Goal: Find contact information: Find contact information

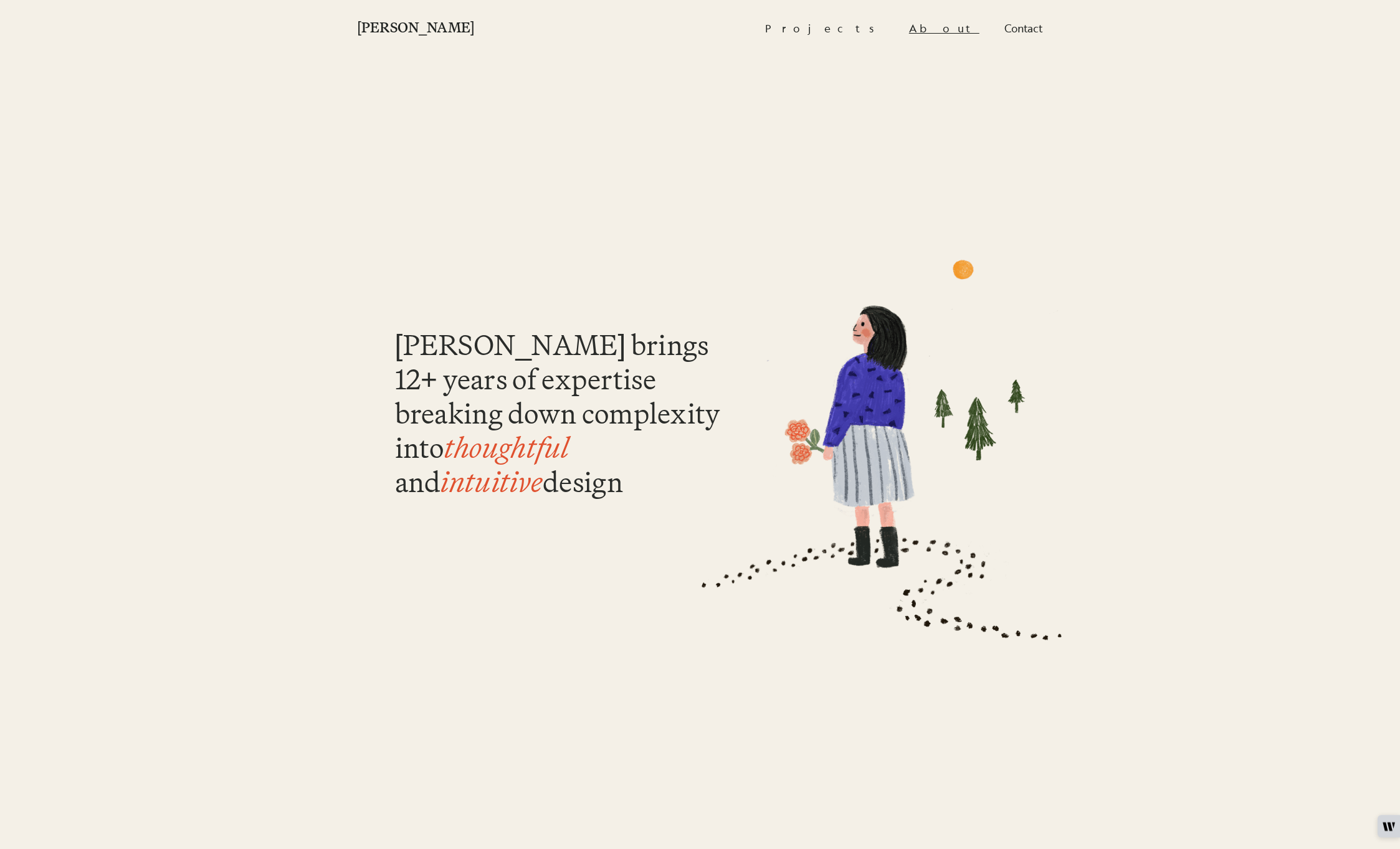
click at [948, 26] on link "About" at bounding box center [944, 28] width 70 height 26
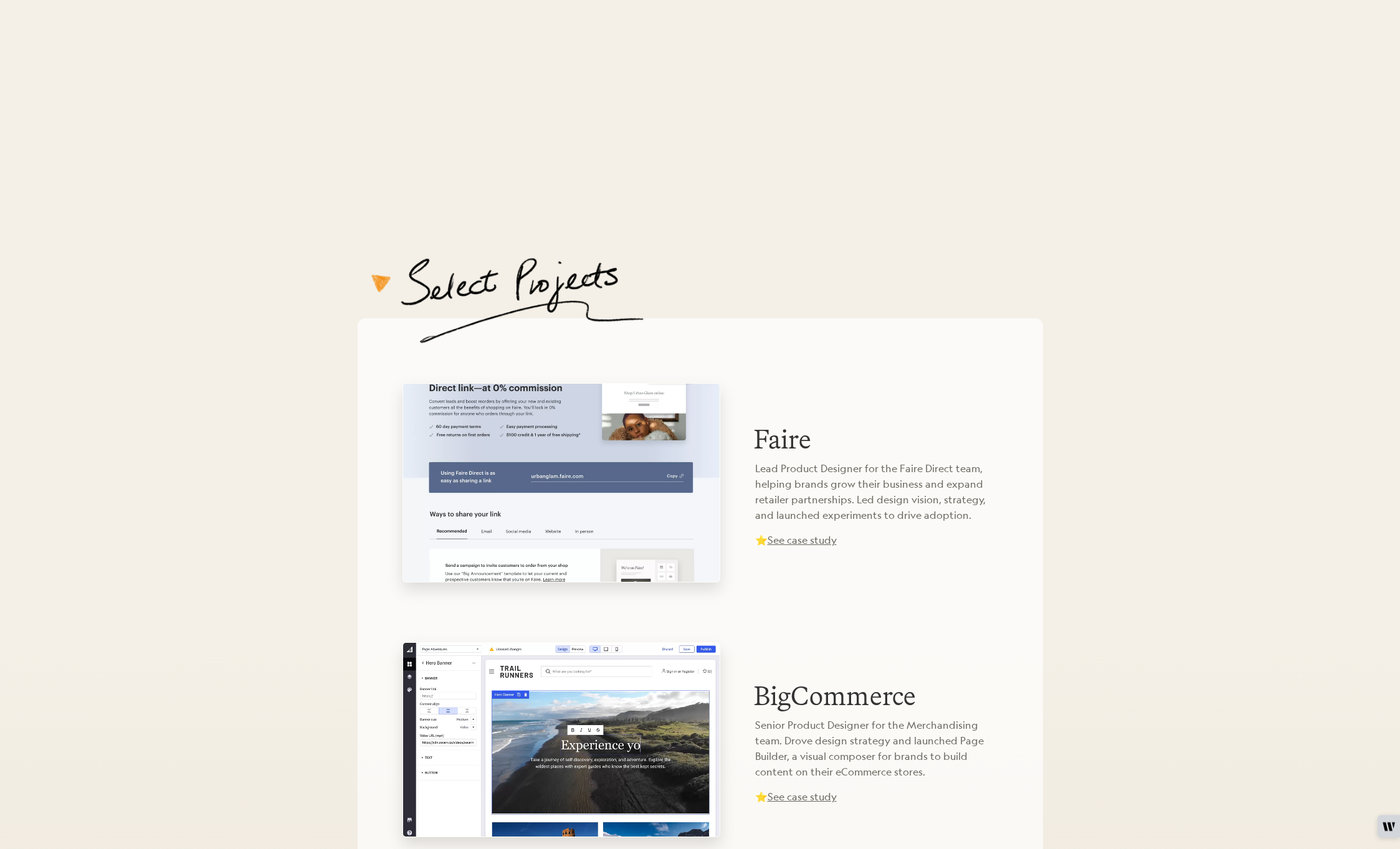
click at [760, 471] on p "Lead Product Designer for the Faire Direct team, helping brands grow their busi…" at bounding box center [877, 492] width 243 height 62
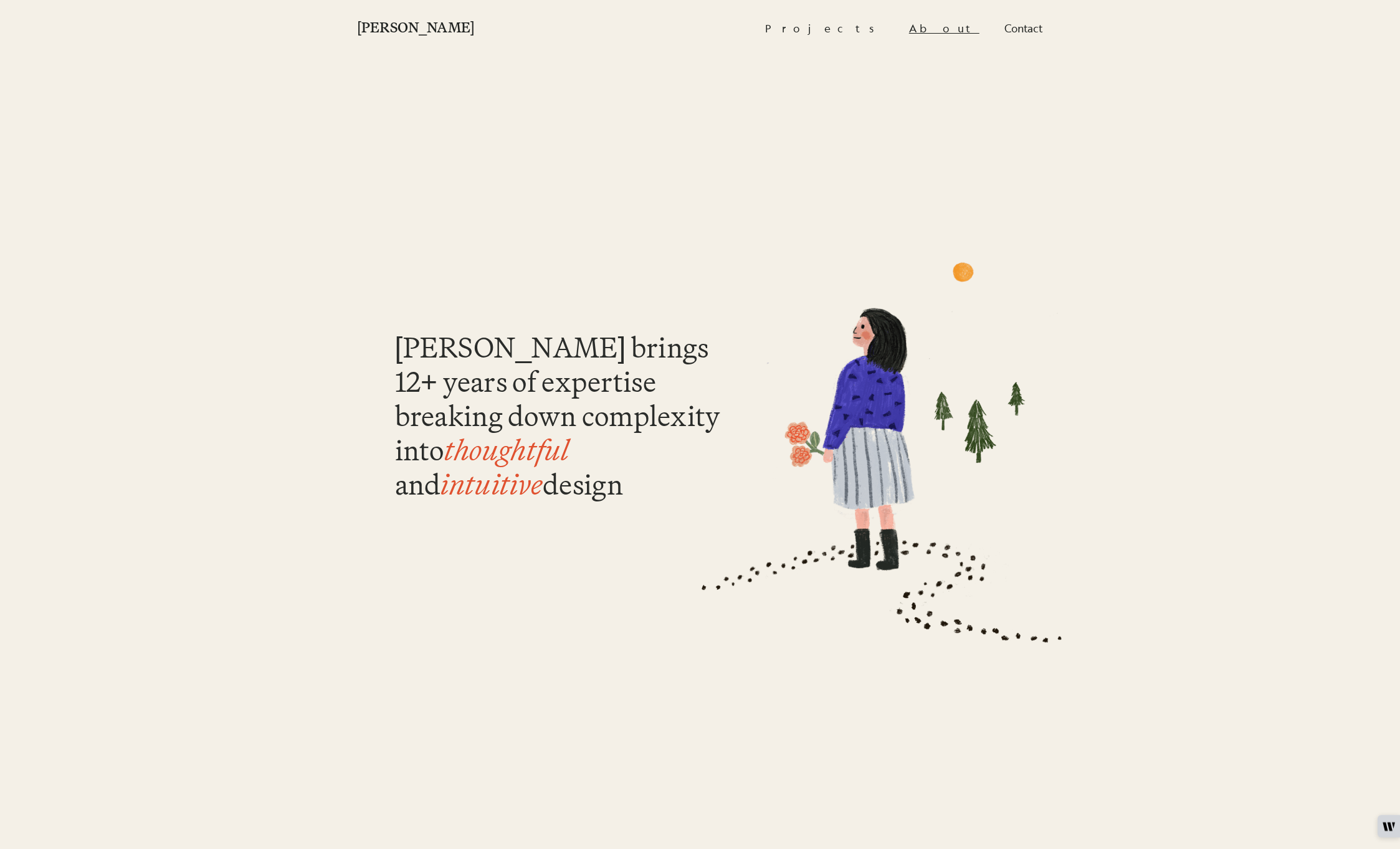
click at [966, 33] on link "About" at bounding box center [944, 28] width 70 height 26
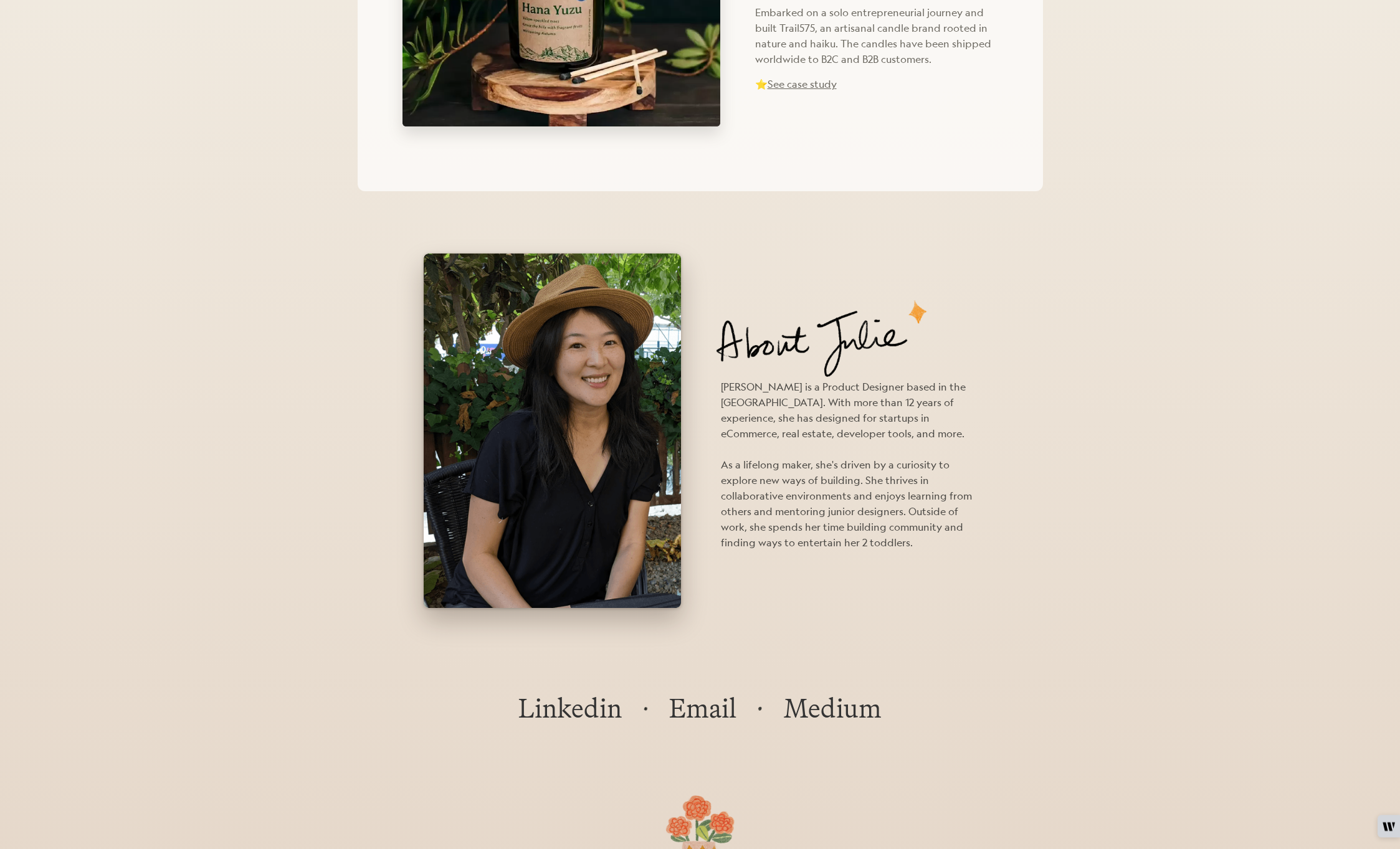
scroll to position [1697, 0]
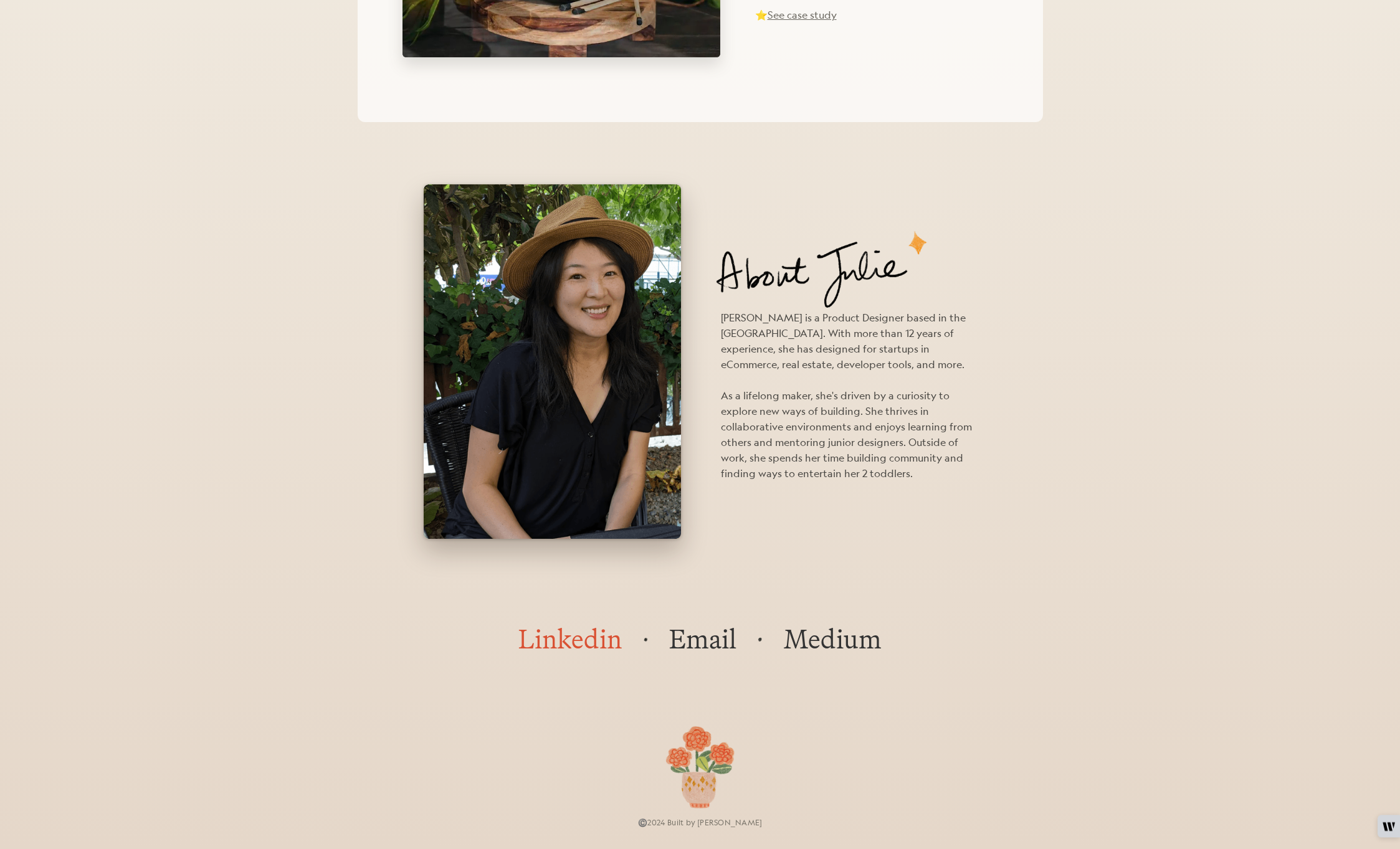
click at [544, 640] on link "Linkedin" at bounding box center [570, 639] width 103 height 33
